Goal: Task Accomplishment & Management: Complete application form

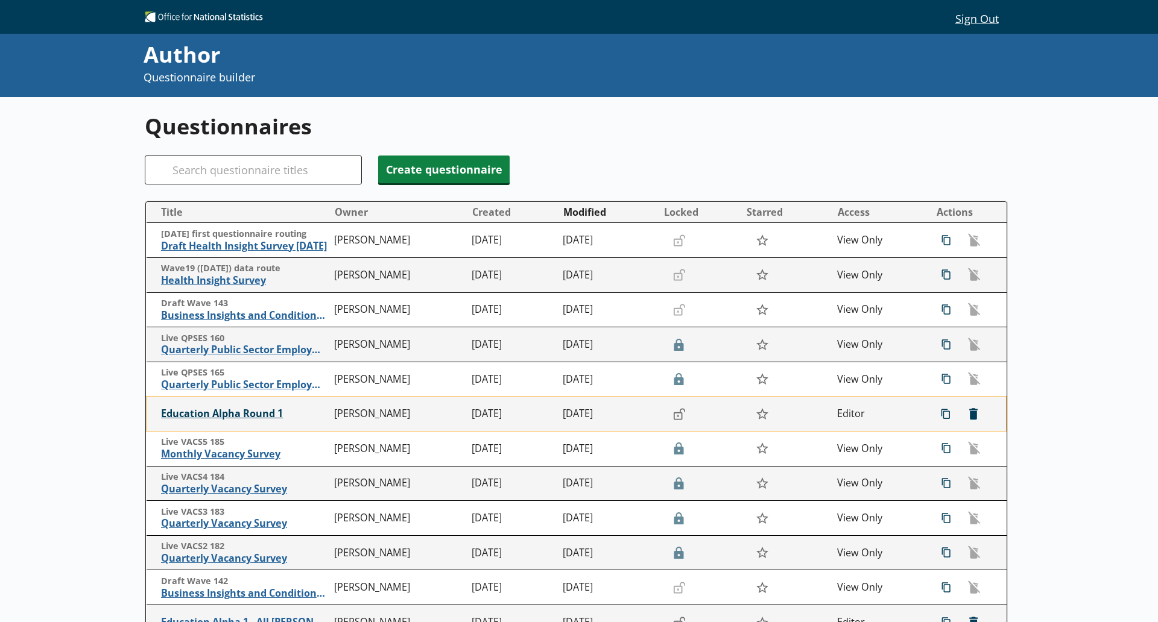
click at [230, 416] on span "Education Alpha Round 1" at bounding box center [245, 414] width 168 height 13
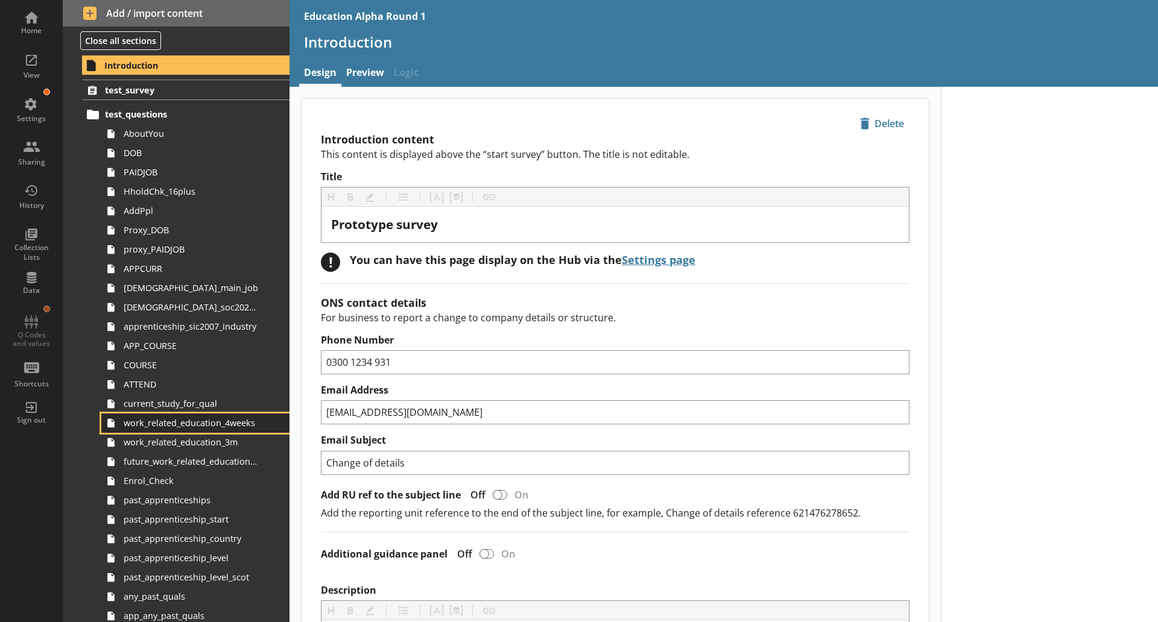
click at [226, 429] on link "work_related_education_4weeks" at bounding box center [195, 423] width 188 height 19
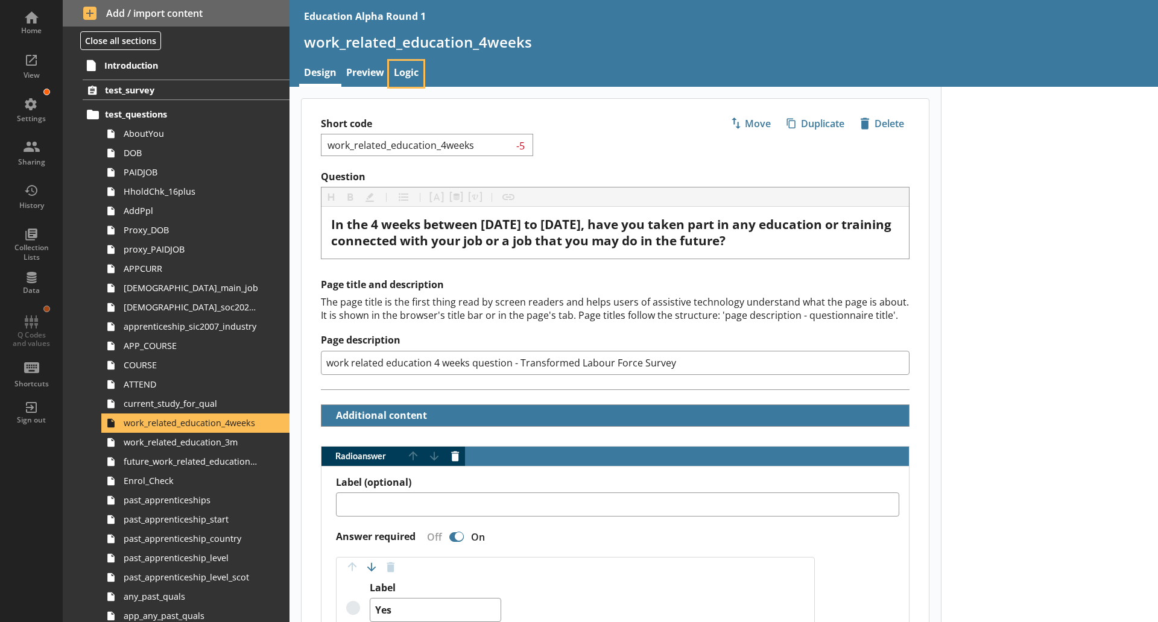
click at [415, 76] on link "Logic" at bounding box center [406, 74] width 34 height 26
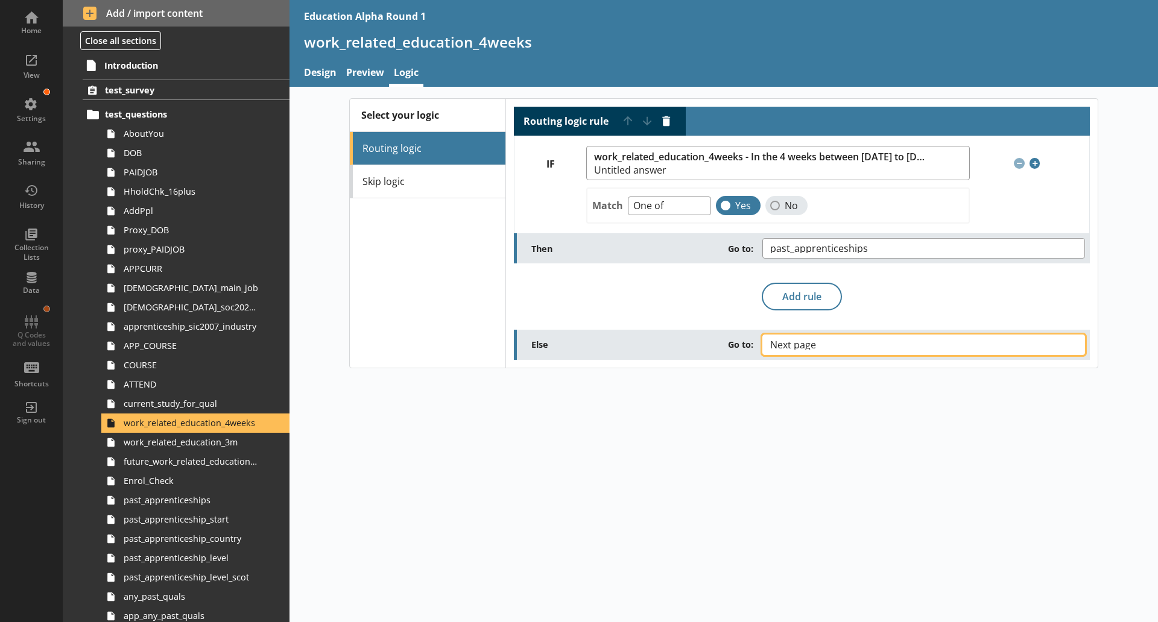
click at [808, 347] on span "Next page" at bounding box center [802, 345] width 65 height 10
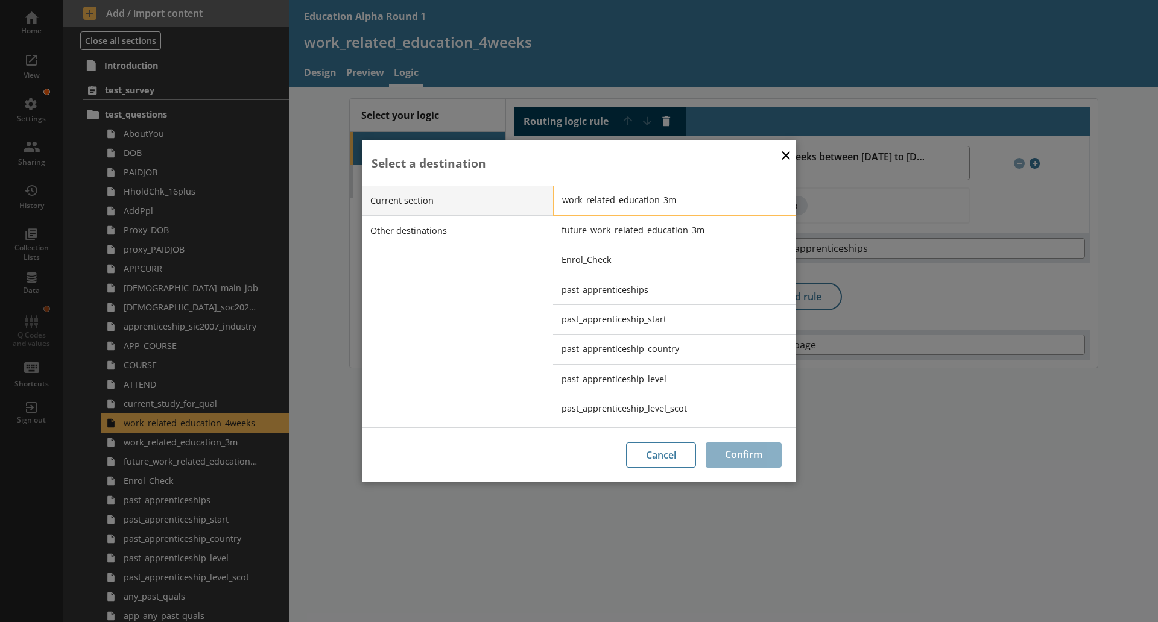
click at [664, 194] on span "work_related_education_3m" at bounding box center [683, 199] width 243 height 11
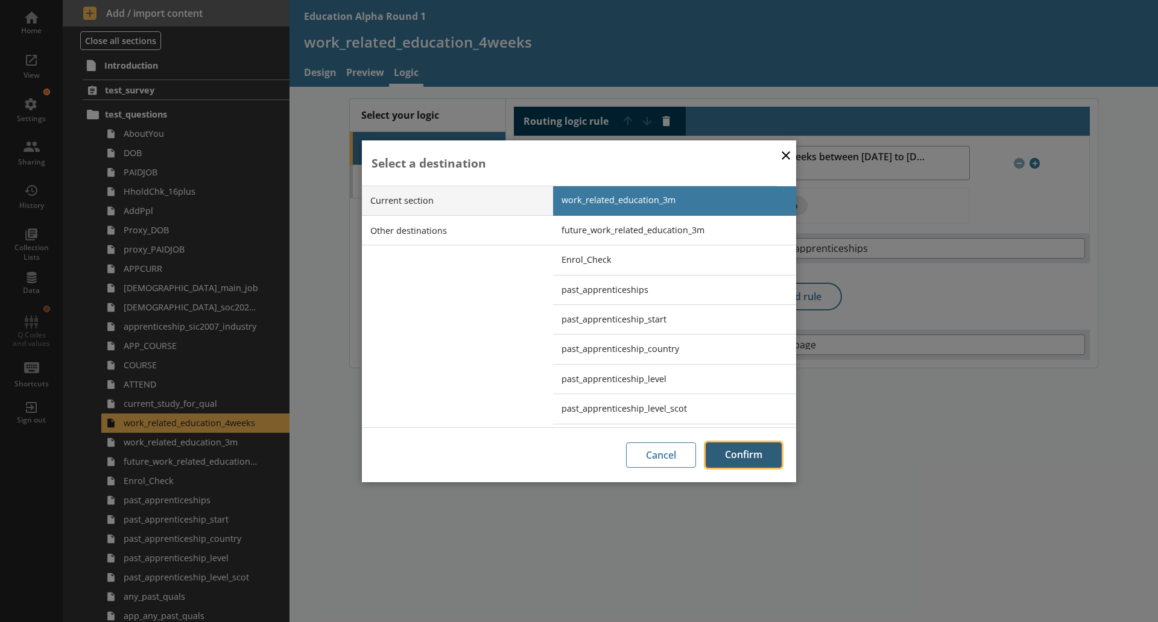
click at [739, 452] on button "Confirm" at bounding box center [744, 455] width 76 height 25
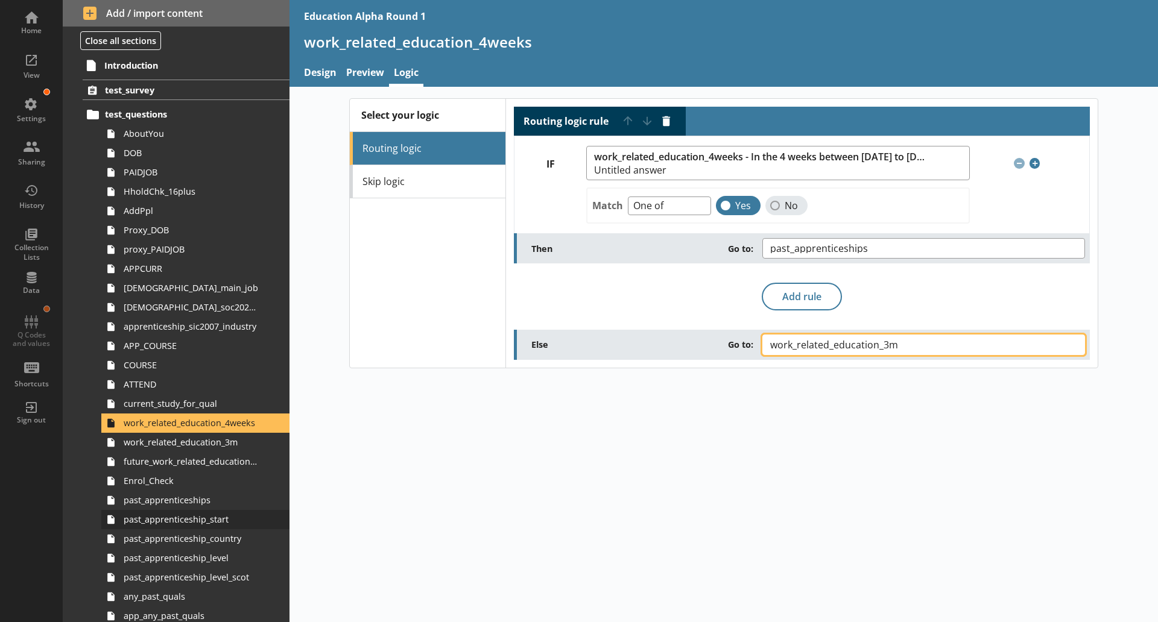
scroll to position [65, 0]
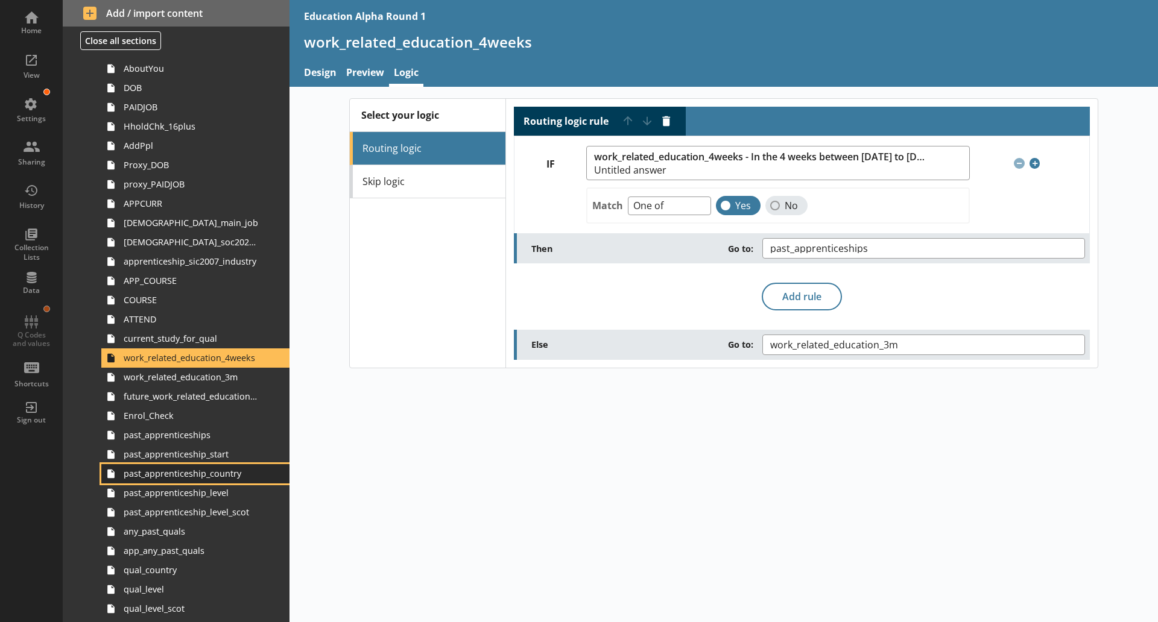
click at [221, 465] on link "past_apprenticeship_country" at bounding box center [195, 473] width 188 height 19
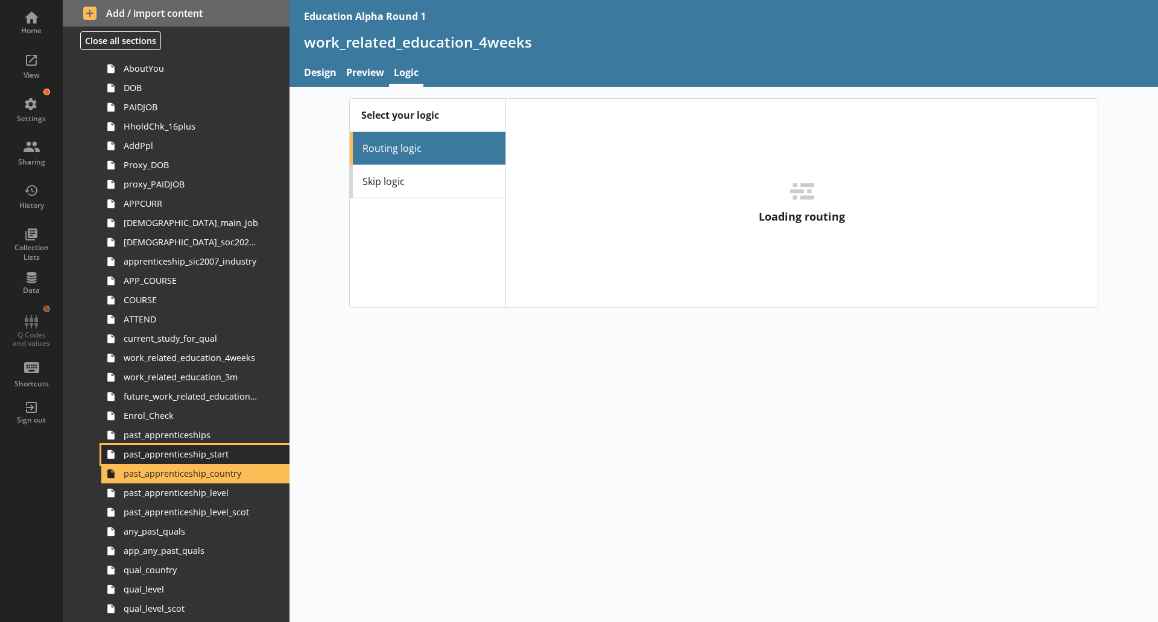
click at [215, 456] on span "past_apprenticeship_start" at bounding box center [191, 454] width 134 height 11
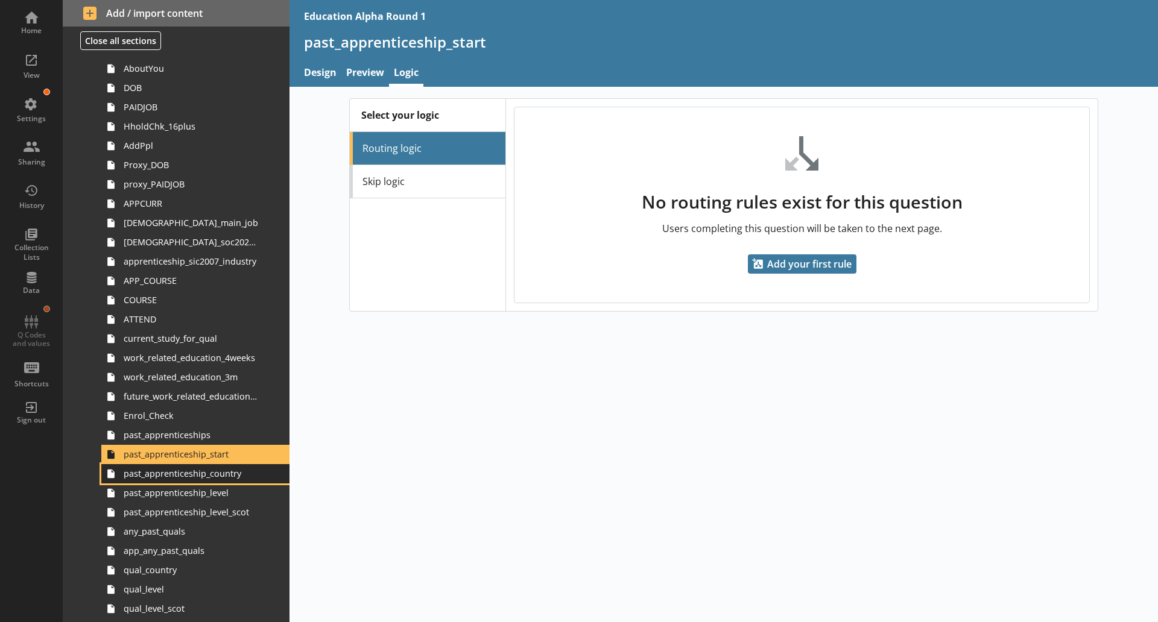
click at [250, 476] on link "past_apprenticeship_country" at bounding box center [195, 473] width 188 height 19
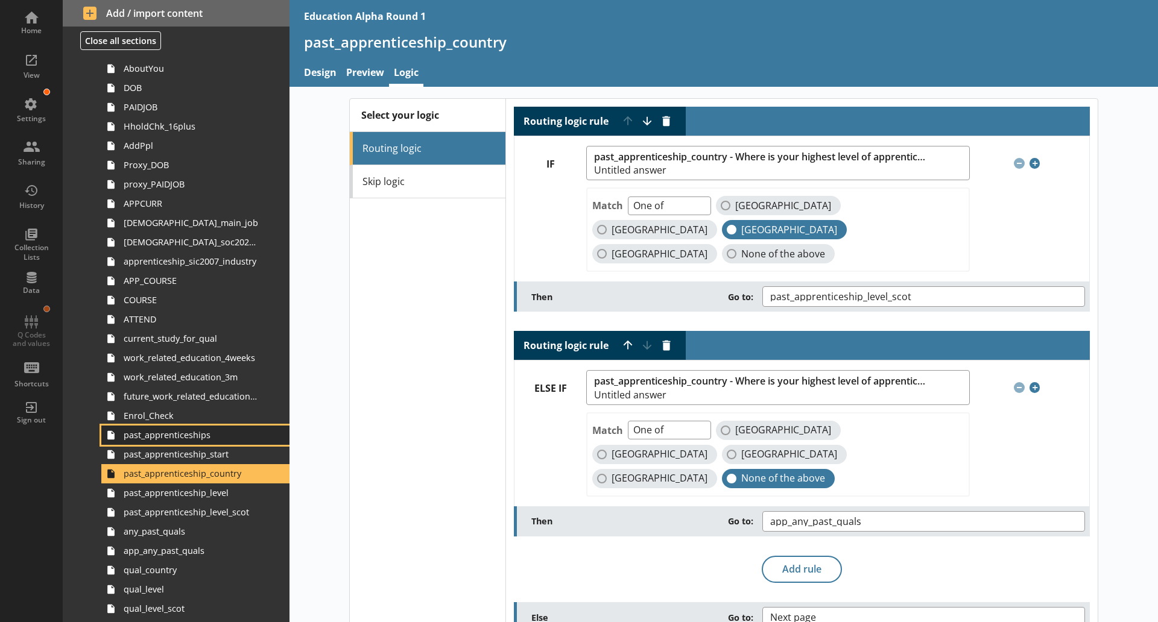
click at [189, 435] on span "past_apprenticeships" at bounding box center [191, 434] width 134 height 11
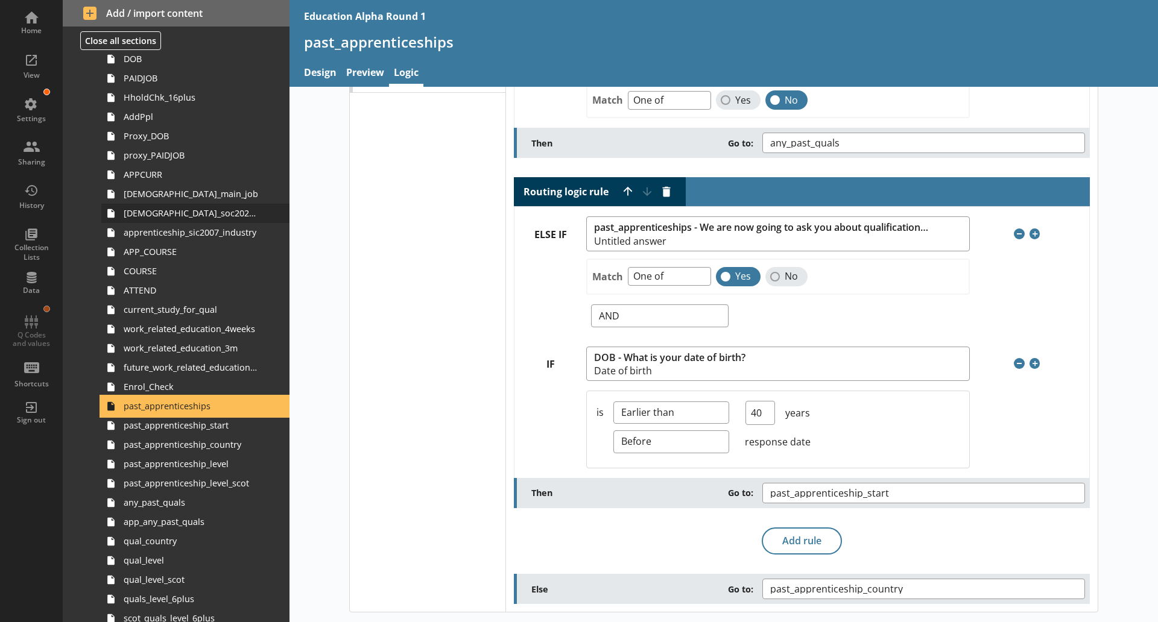
scroll to position [96, 0]
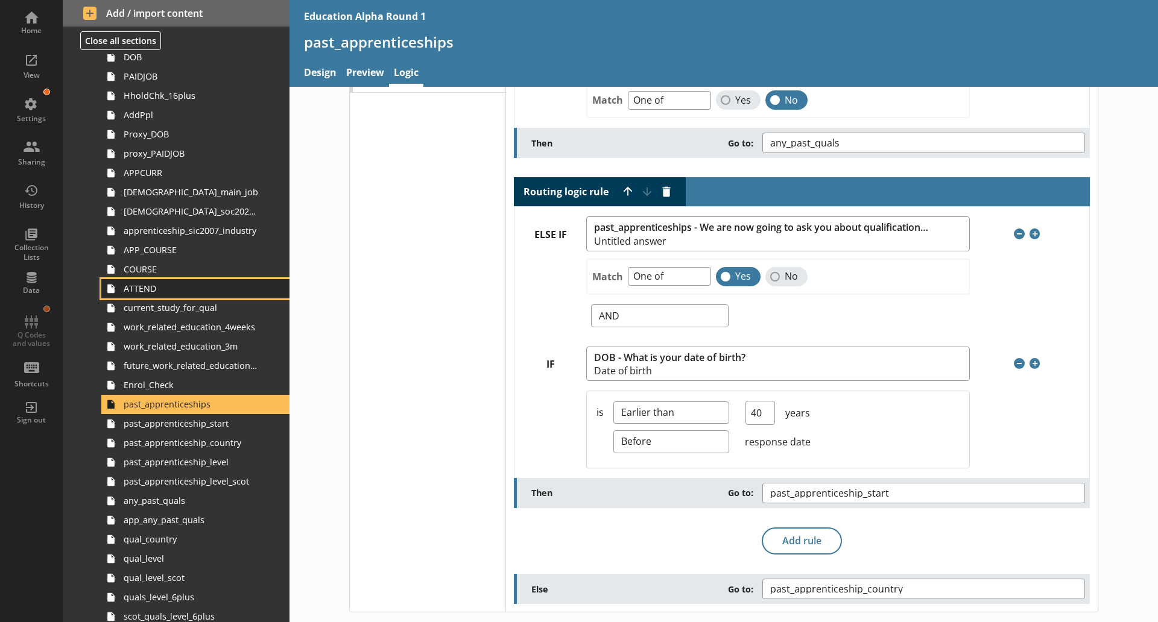
click at [147, 293] on span "ATTEND" at bounding box center [191, 288] width 134 height 11
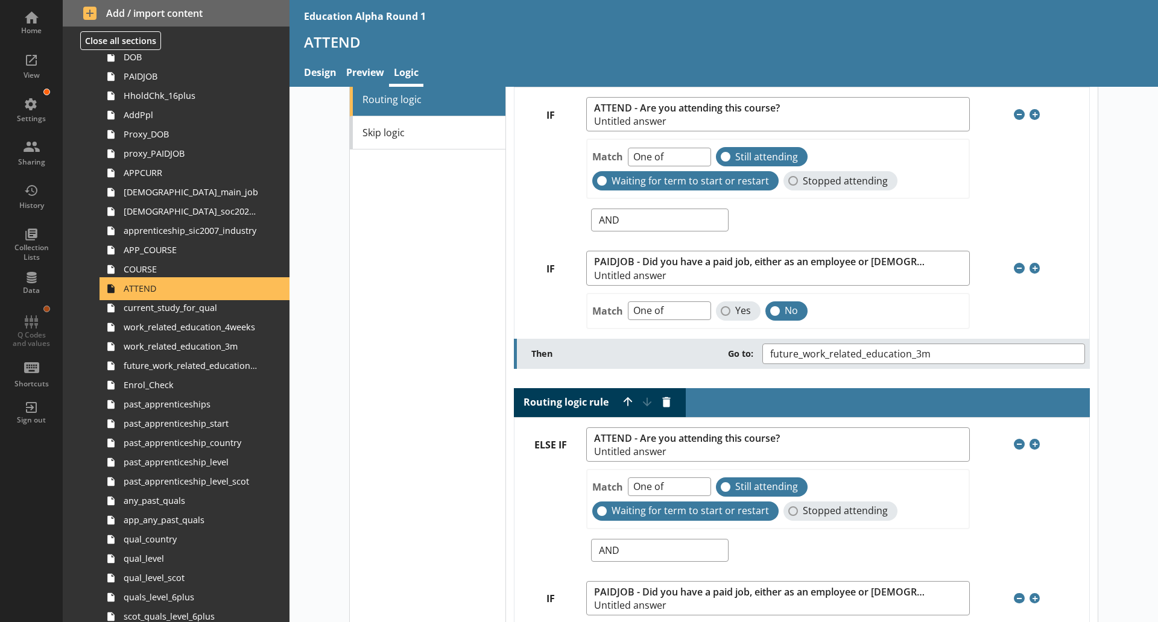
scroll to position [31, 0]
